Goal: Find specific page/section

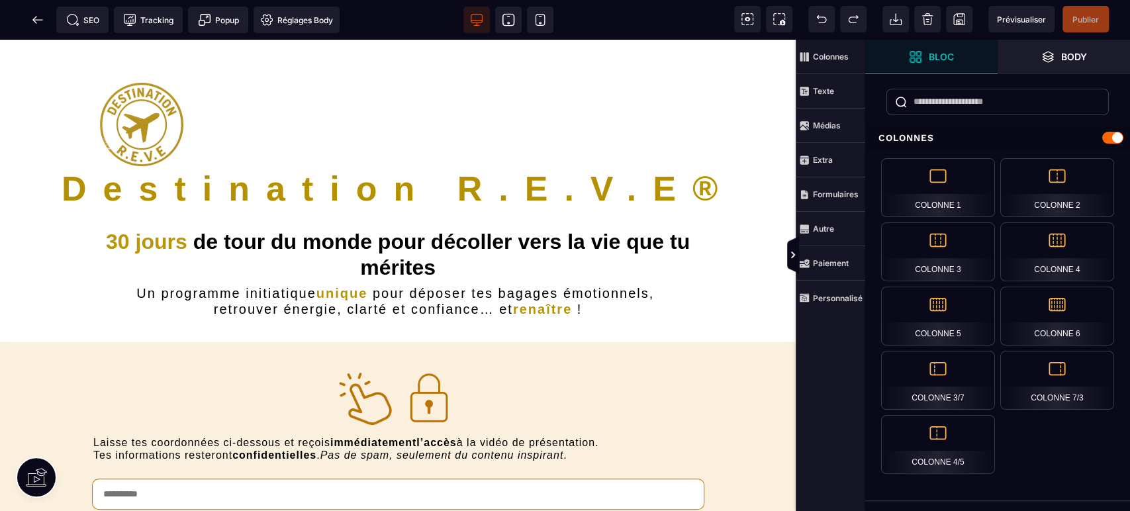
click at [34, 23] on icon at bounding box center [37, 19] width 13 height 13
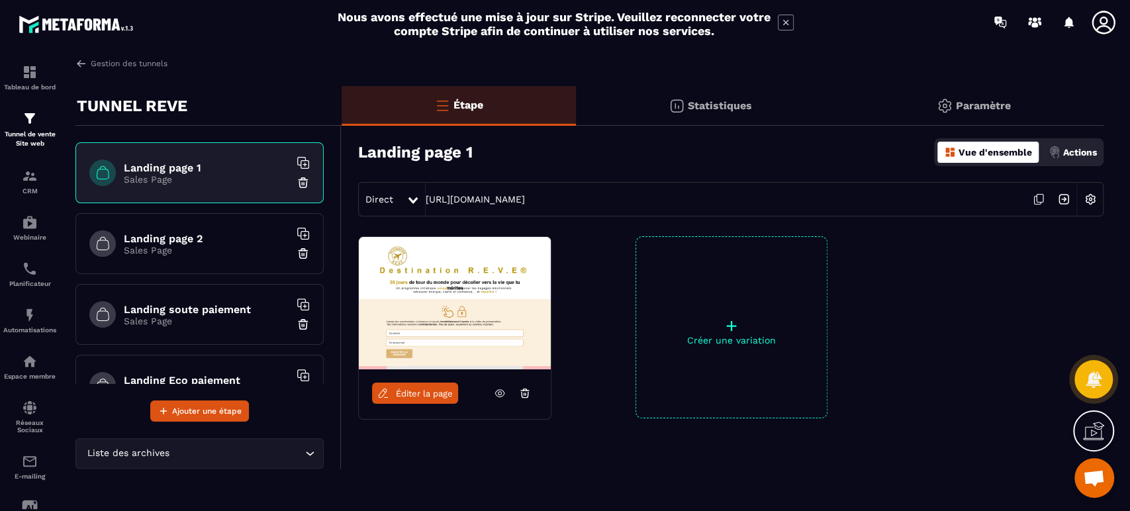
click at [205, 238] on h6 "Landing page 2" at bounding box center [207, 238] width 166 height 13
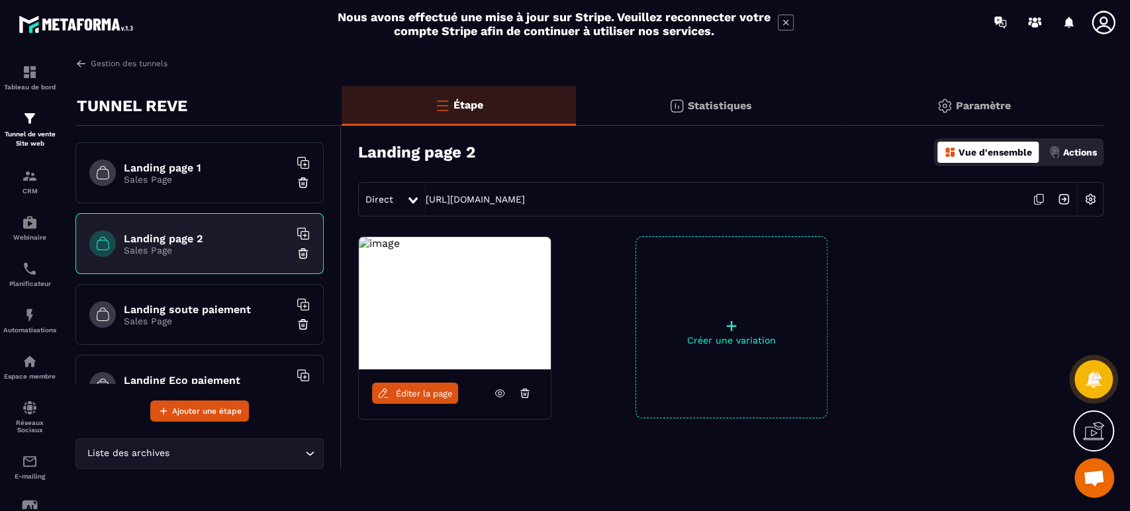
click at [418, 393] on span "Éditer la page" at bounding box center [424, 394] width 57 height 10
